Goal: Find specific page/section: Find specific page/section

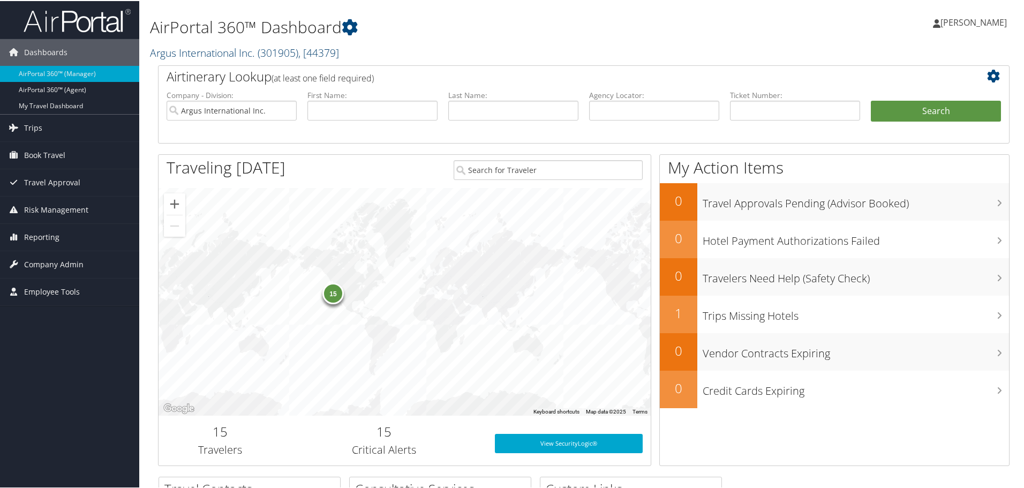
click at [205, 50] on link "Argus International Inc. ( 301905 ) , [ 44379 ]" at bounding box center [244, 51] width 189 height 14
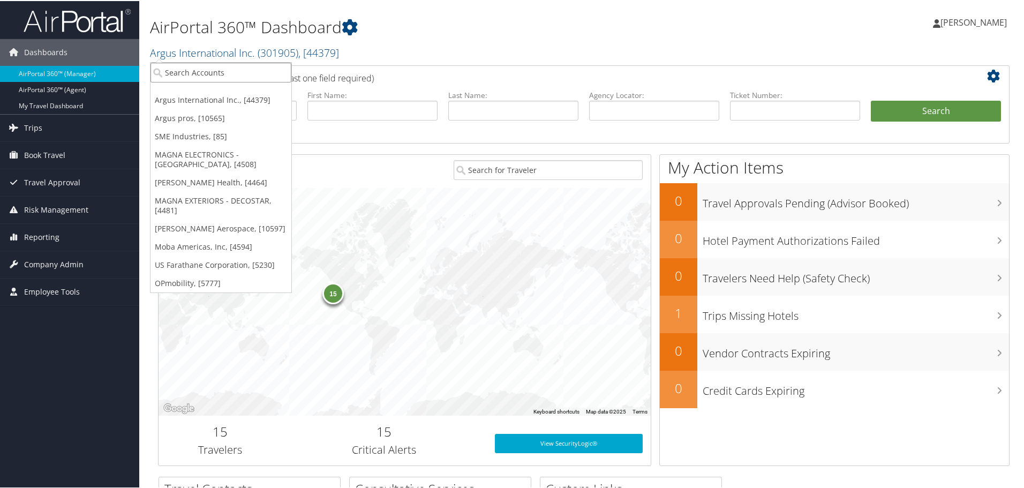
click at [237, 76] on input "search" at bounding box center [221, 72] width 141 height 20
type input "[US_STATE] virtual"
click at [231, 96] on div "Account" at bounding box center [244, 101] width 198 height 10
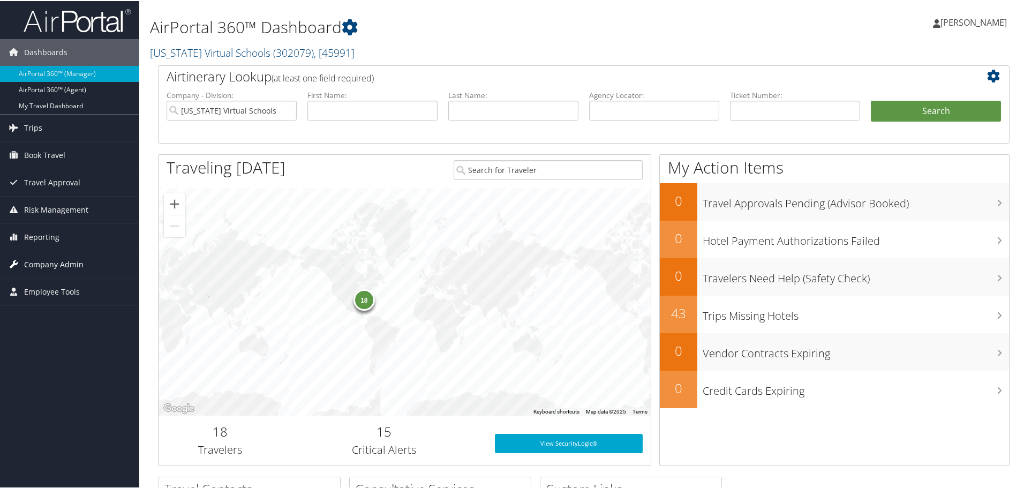
click at [50, 262] on span "Company Admin" at bounding box center [53, 263] width 59 height 27
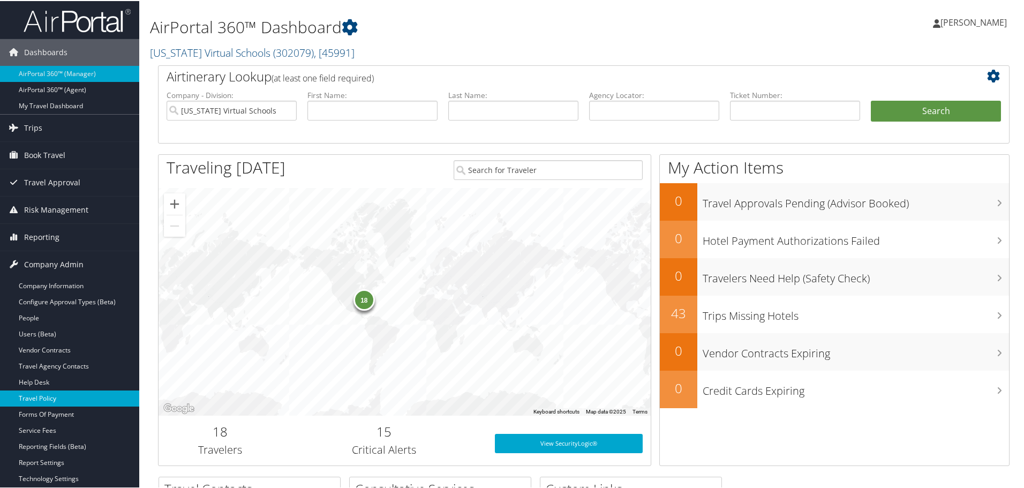
click at [42, 394] on link "Travel Policy" at bounding box center [69, 397] width 139 height 16
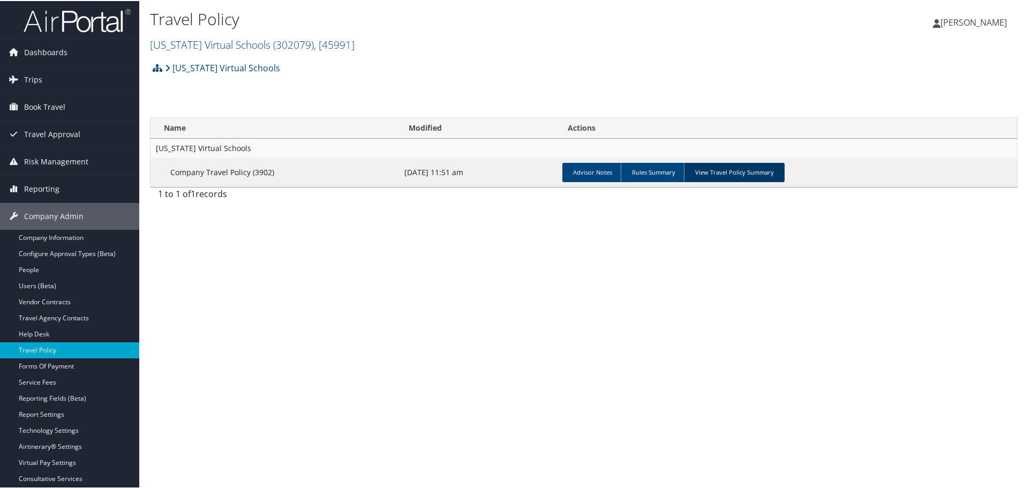
click at [711, 173] on link "View Travel Policy Summary" at bounding box center [734, 171] width 101 height 19
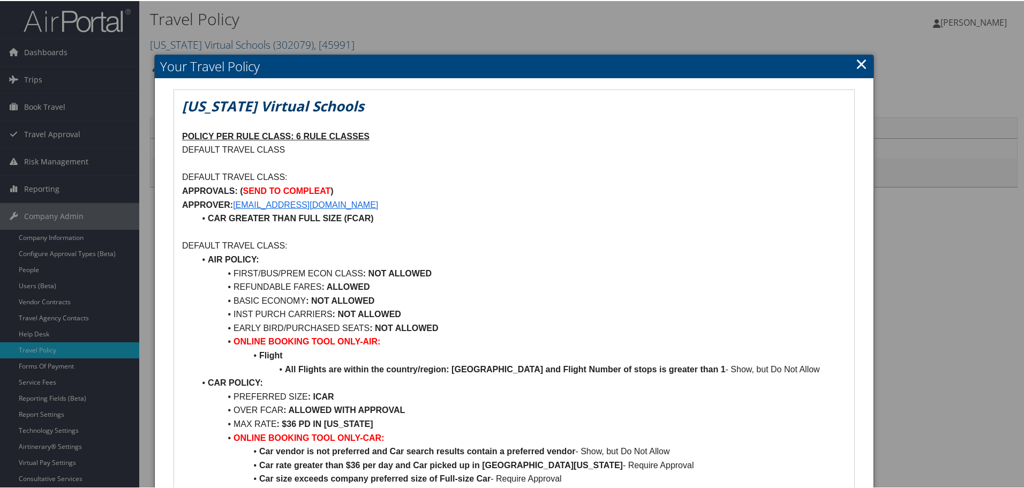
click at [857, 63] on link "×" at bounding box center [862, 62] width 12 height 21
